Goal: Task Accomplishment & Management: Manage account settings

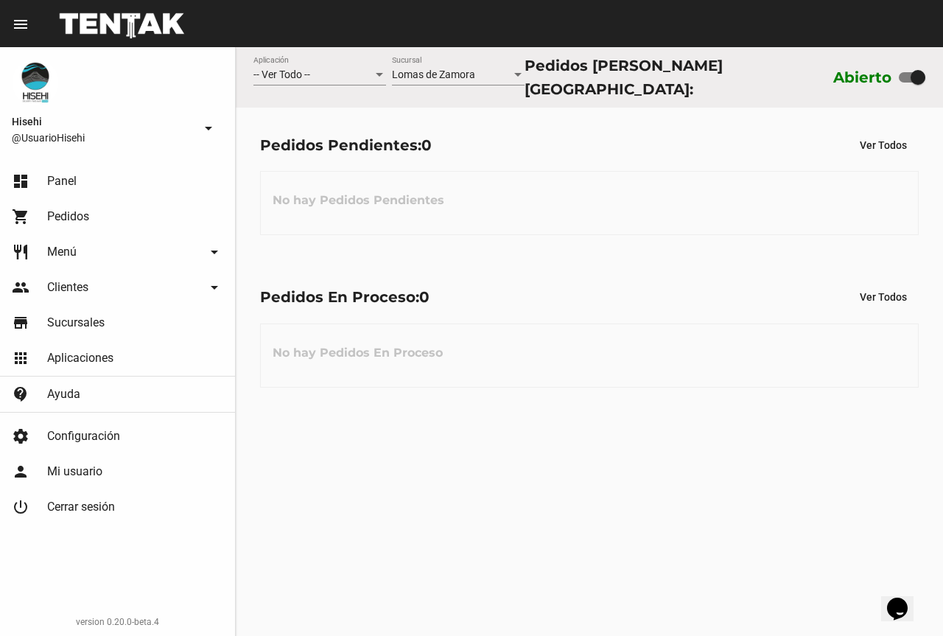
click at [903, 80] on label at bounding box center [912, 78] width 27 height 18
click at [905, 82] on input "checkbox" at bounding box center [905, 82] width 1 height 1
checkbox input "false"
